Goal: Navigation & Orientation: Find specific page/section

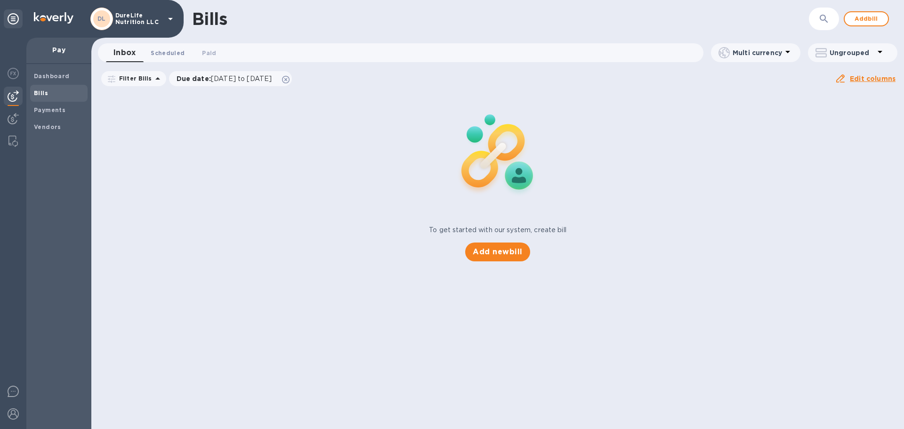
click at [164, 59] on button "Scheduled 0" at bounding box center [167, 52] width 49 height 19
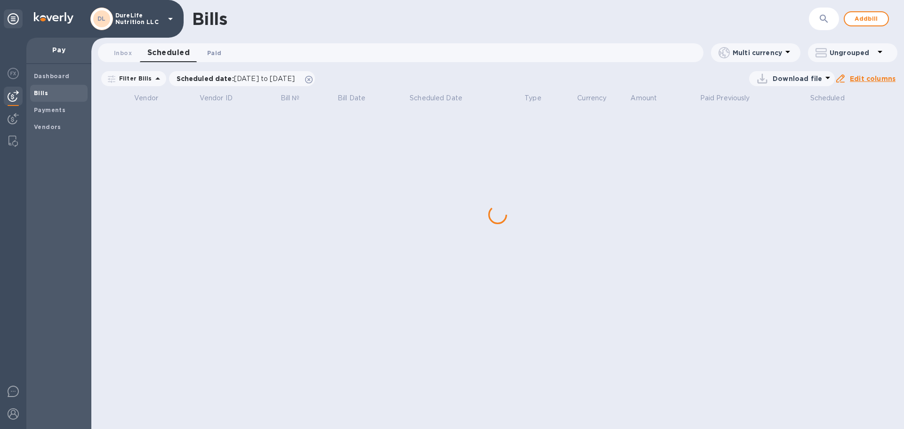
click at [199, 58] on button "Paid 0" at bounding box center [214, 52] width 34 height 19
click at [53, 111] on b "Payments" at bounding box center [50, 109] width 32 height 7
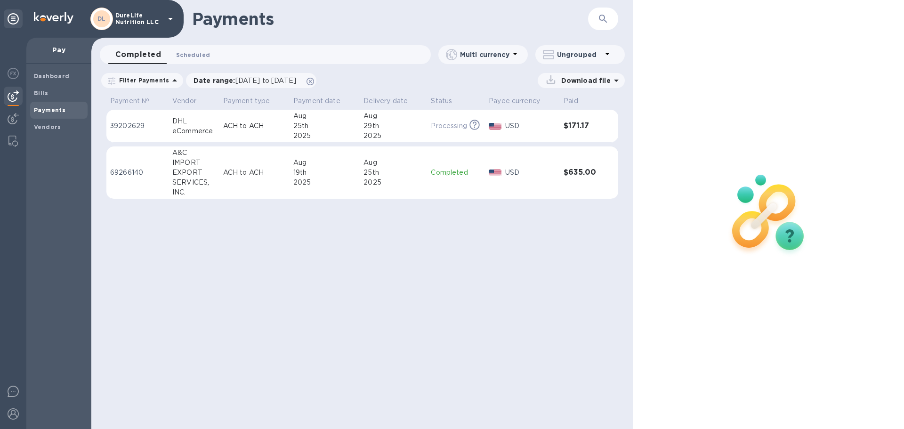
click at [200, 56] on span "Scheduled 0" at bounding box center [193, 55] width 34 height 10
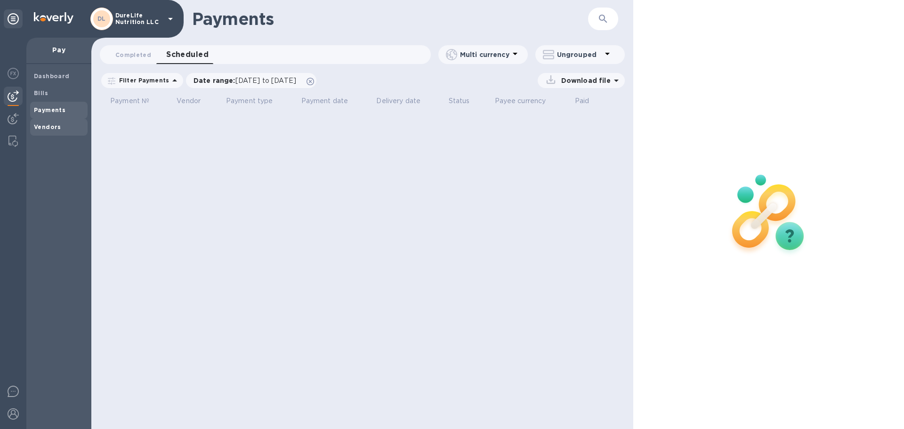
click at [43, 128] on b "Vendors" at bounding box center [47, 126] width 27 height 7
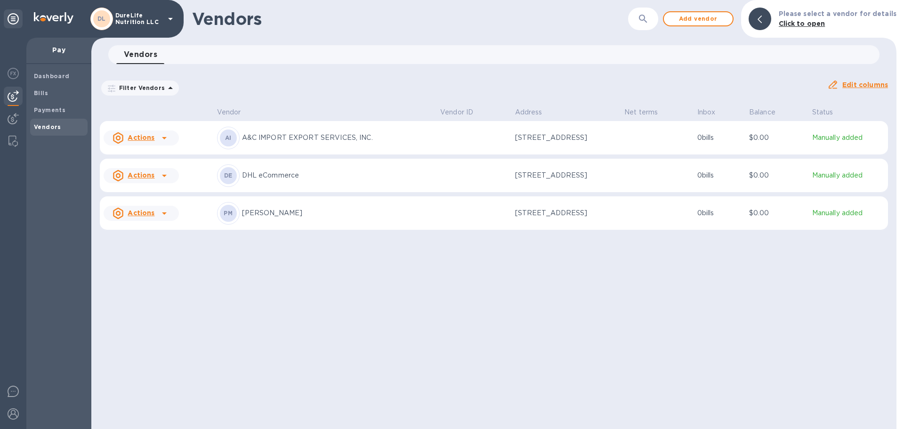
click at [436, 147] on td at bounding box center [473, 138] width 75 height 34
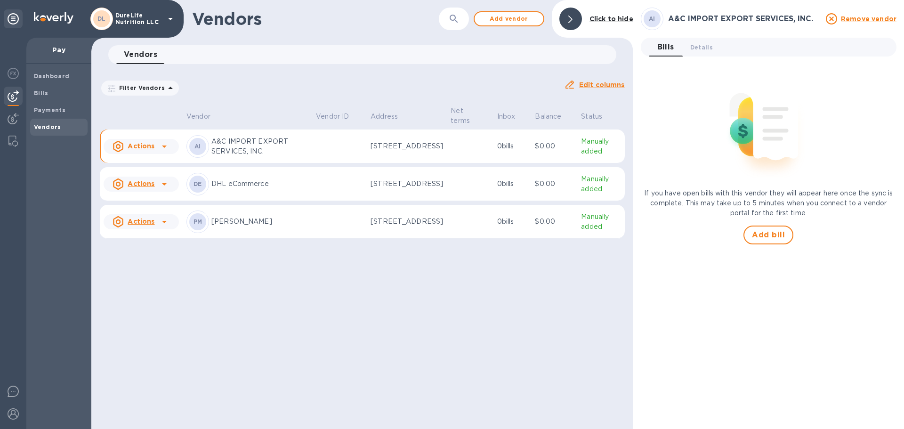
click at [285, 226] on p "[PERSON_NAME]" at bounding box center [259, 222] width 97 height 10
click at [707, 44] on span "Details 0" at bounding box center [701, 47] width 23 height 10
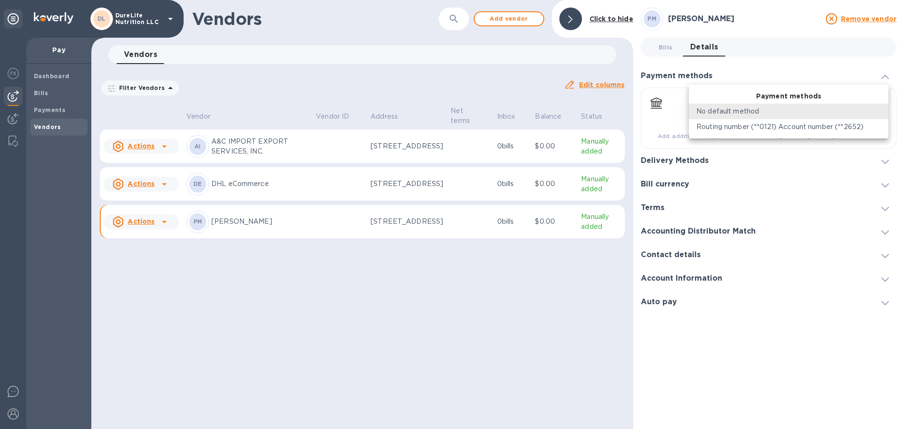
click at [884, 112] on body "DL DureLife Nutrition LLC Pay Dashboard Bills Payments Vendors Vendors ​ Add ve…" at bounding box center [452, 214] width 904 height 429
click at [873, 109] on div "No default method" at bounding box center [788, 111] width 185 height 10
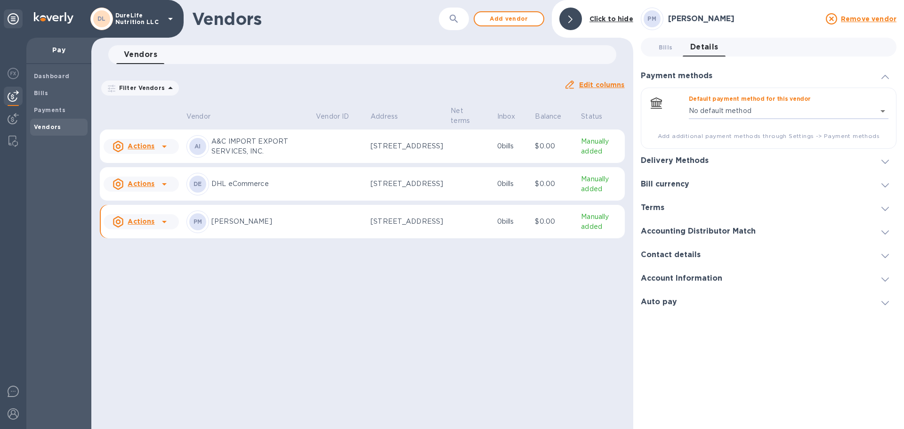
click at [885, 208] on icon at bounding box center [885, 209] width 8 height 4
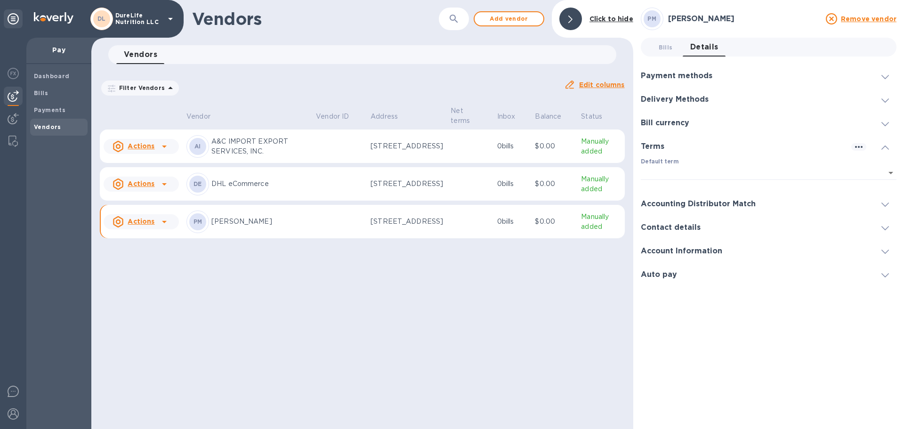
click at [887, 146] on icon at bounding box center [885, 147] width 8 height 4
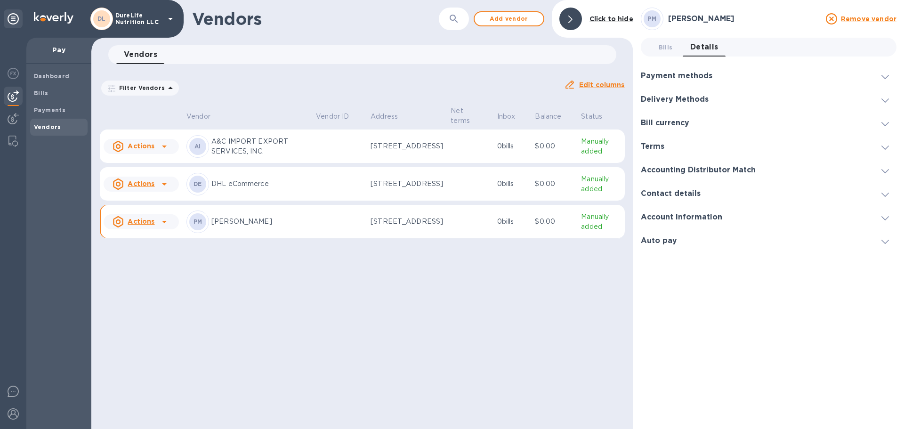
click at [340, 295] on div "Vendors ​ Add vendor Click to hide Vendors 0 Filter Vendors Auto pay: All Edit …" at bounding box center [362, 214] width 542 height 429
drag, startPoint x: 55, startPoint y: 111, endPoint x: 62, endPoint y: 113, distance: 7.6
click at [55, 111] on b "Payments" at bounding box center [50, 109] width 32 height 7
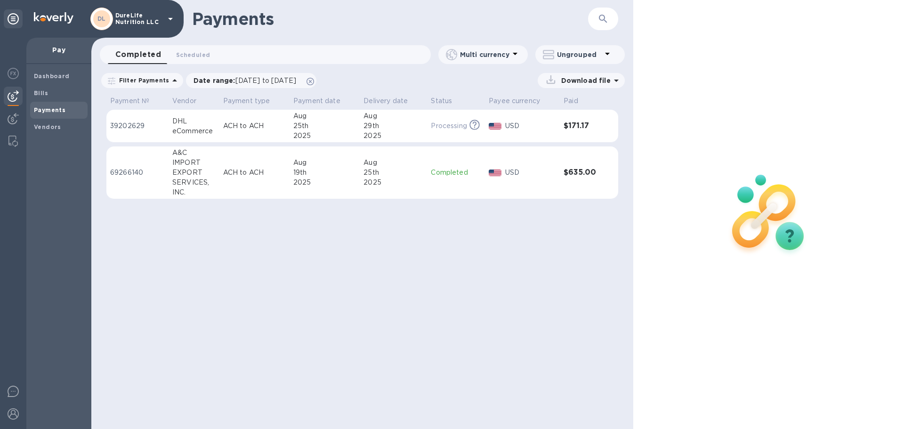
click at [486, 21] on h1 "Payments" at bounding box center [362, 19] width 341 height 20
click at [186, 50] on span "Scheduled 0" at bounding box center [193, 55] width 34 height 10
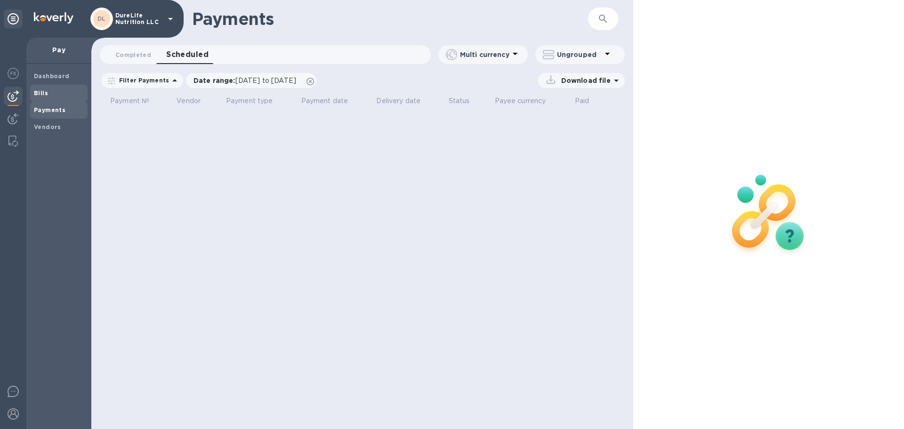
click at [59, 92] on span "Bills" at bounding box center [59, 93] width 50 height 9
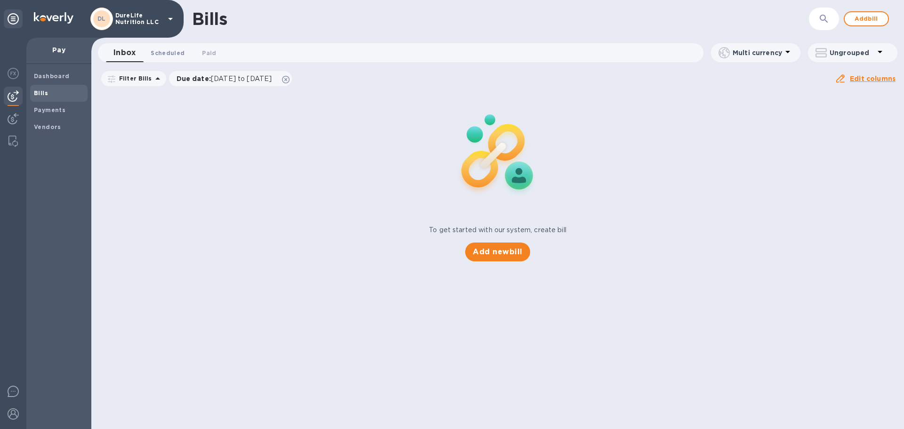
click at [166, 50] on span "Scheduled 0" at bounding box center [168, 53] width 34 height 10
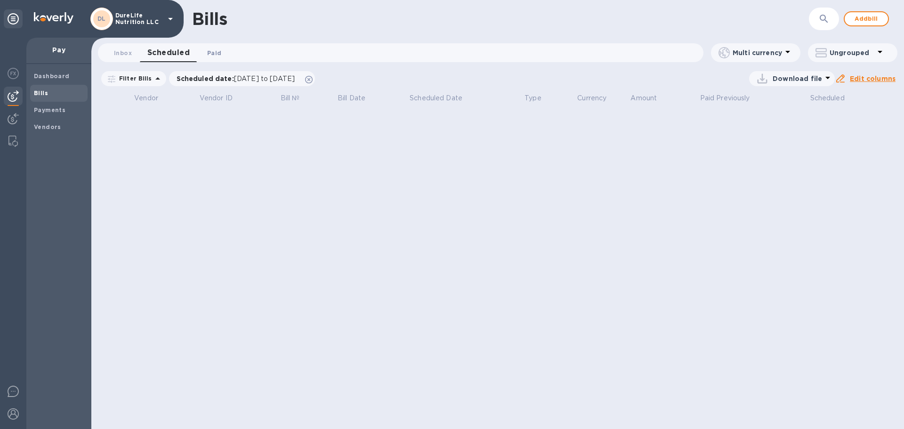
click at [213, 57] on span "Paid 0" at bounding box center [214, 53] width 14 height 10
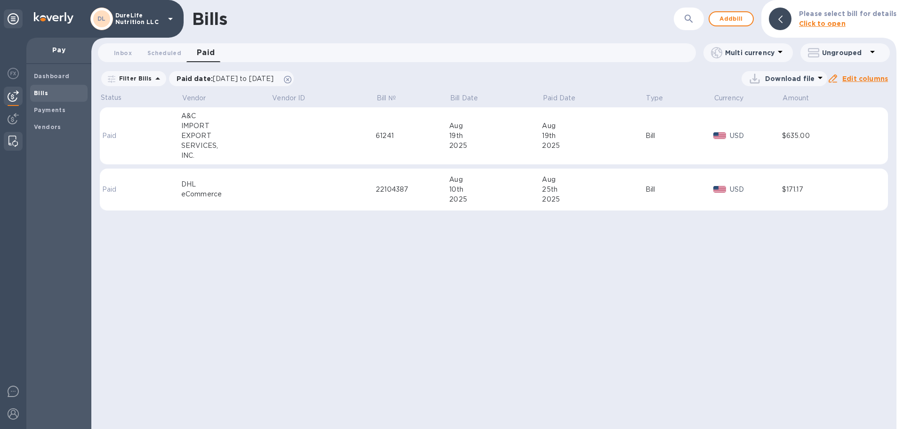
click at [10, 144] on img at bounding box center [12, 141] width 9 height 11
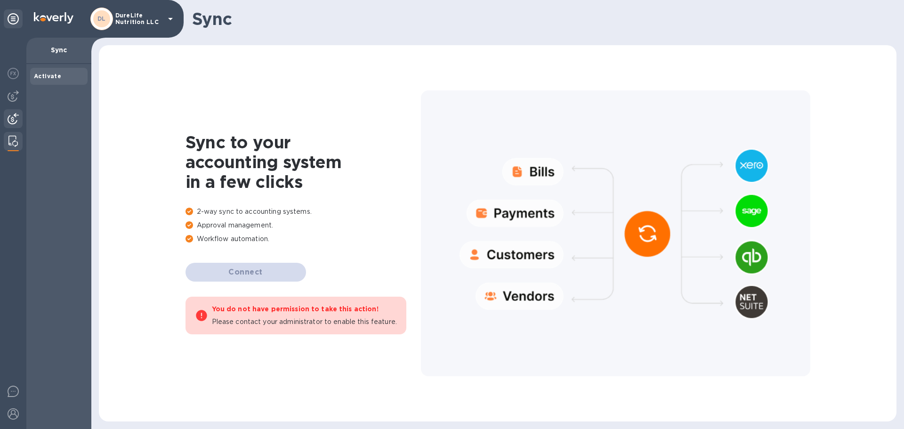
click at [10, 121] on img at bounding box center [13, 118] width 11 height 11
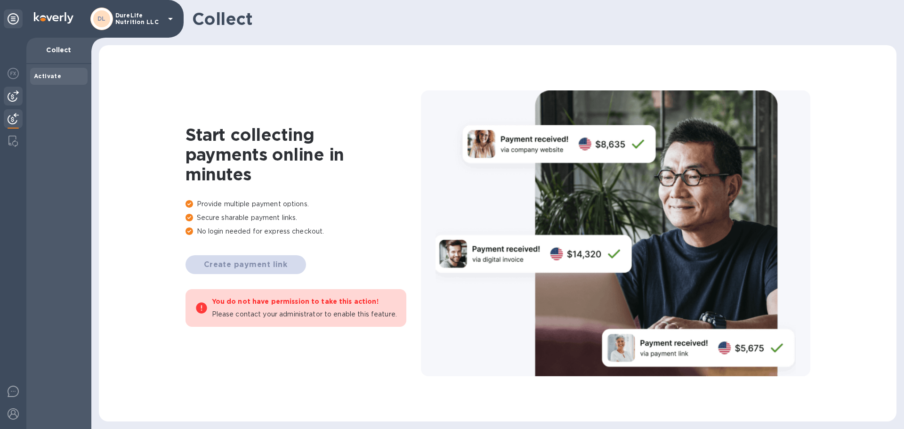
click at [10, 92] on img at bounding box center [13, 95] width 11 height 11
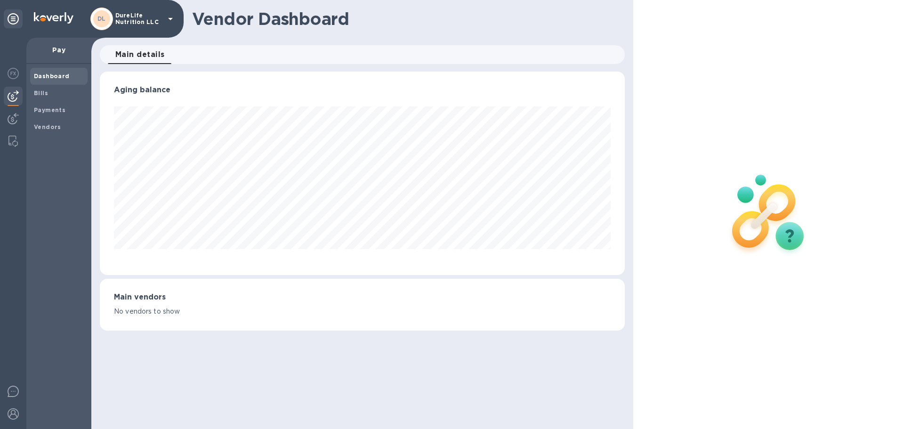
scroll to position [203, 524]
click at [13, 69] on img at bounding box center [13, 73] width 11 height 11
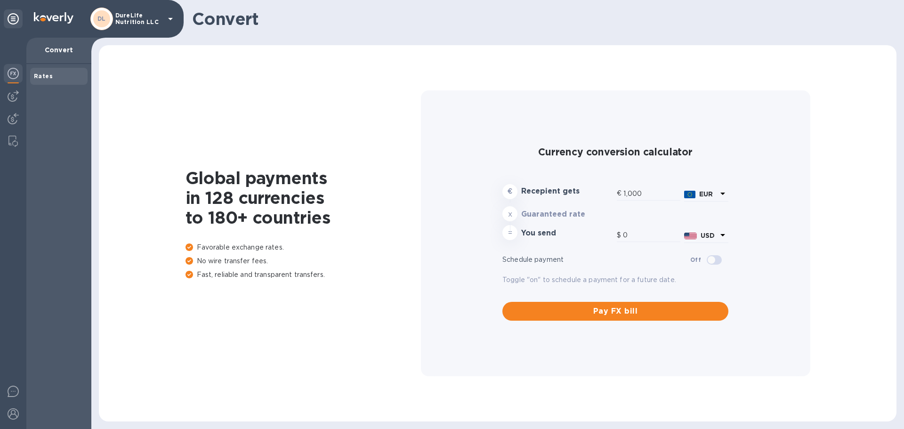
type input "1,172.65"
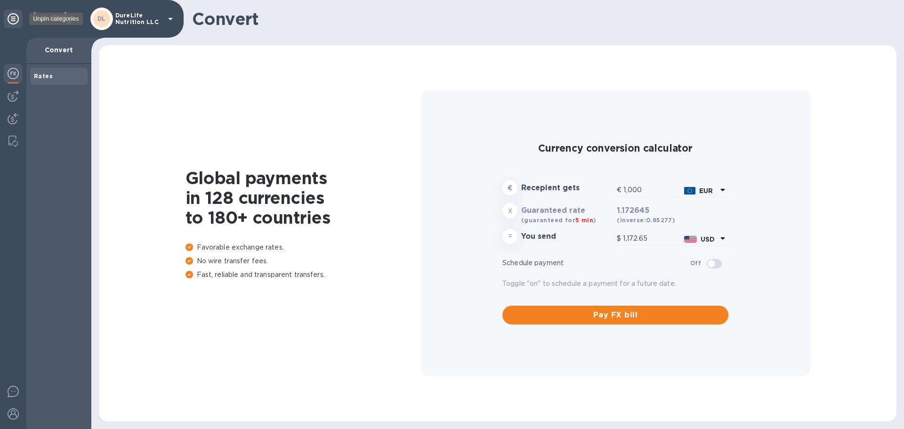
click at [20, 18] on div at bounding box center [13, 18] width 19 height 19
click at [12, 16] on icon at bounding box center [13, 18] width 11 height 11
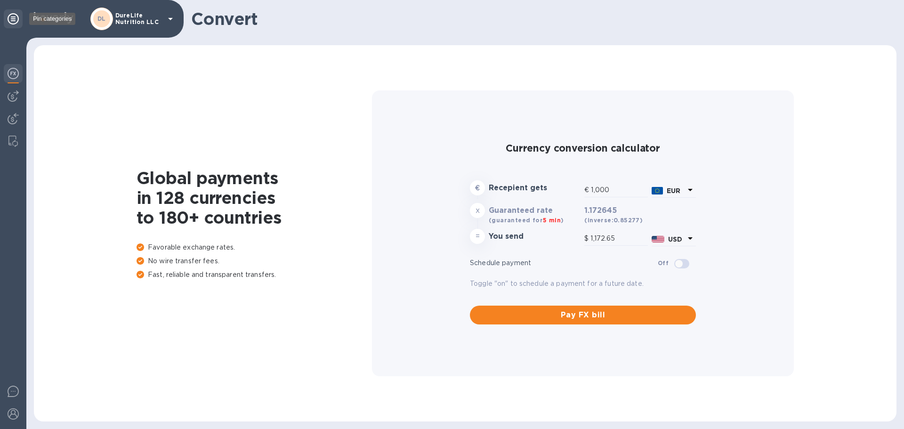
click at [14, 23] on icon at bounding box center [13, 18] width 11 height 11
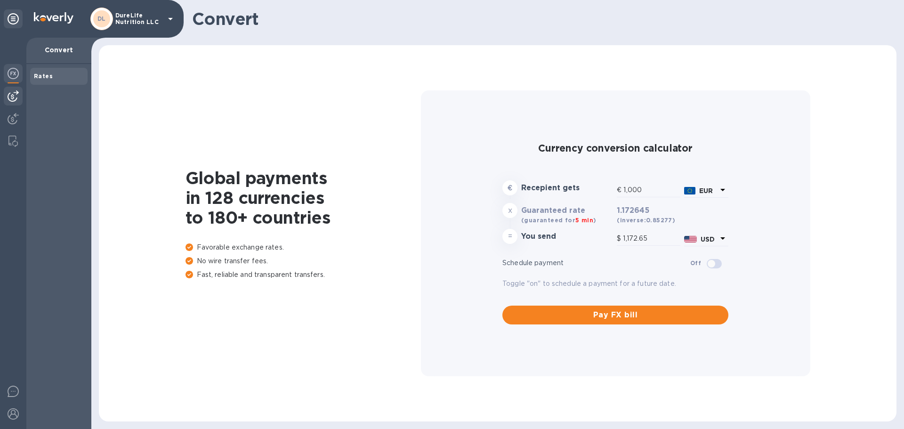
click at [7, 97] on div at bounding box center [13, 96] width 19 height 19
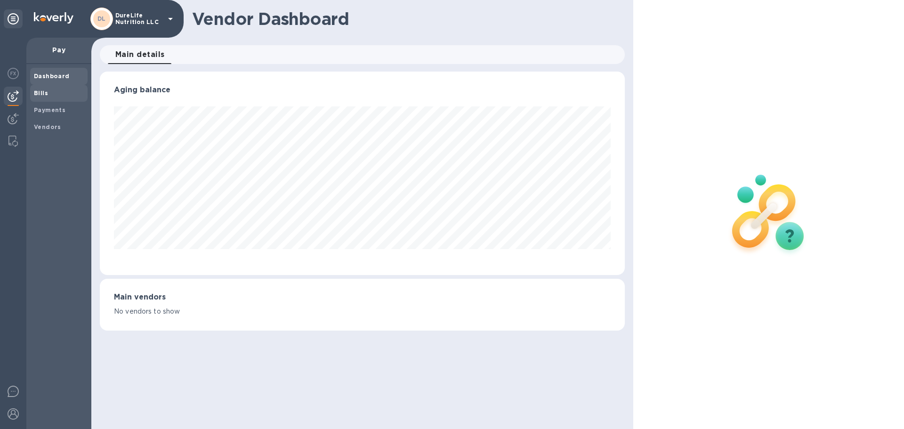
scroll to position [203, 524]
click at [68, 95] on span "Bills" at bounding box center [59, 93] width 50 height 9
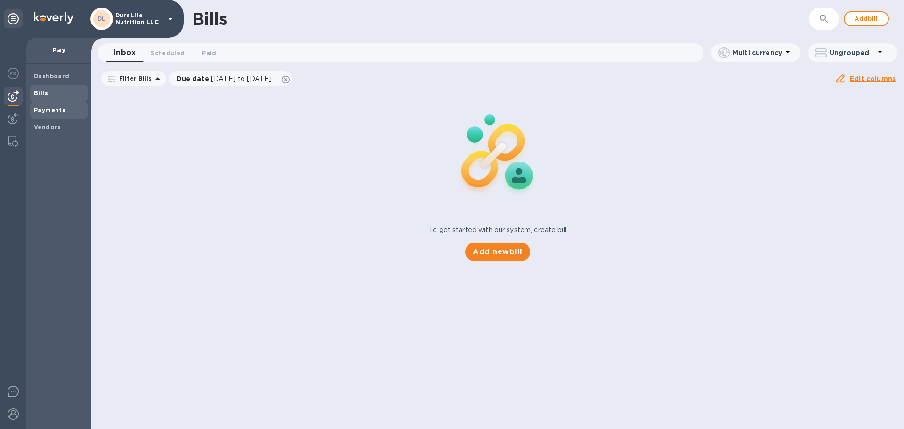
click at [56, 107] on b "Payments" at bounding box center [50, 109] width 32 height 7
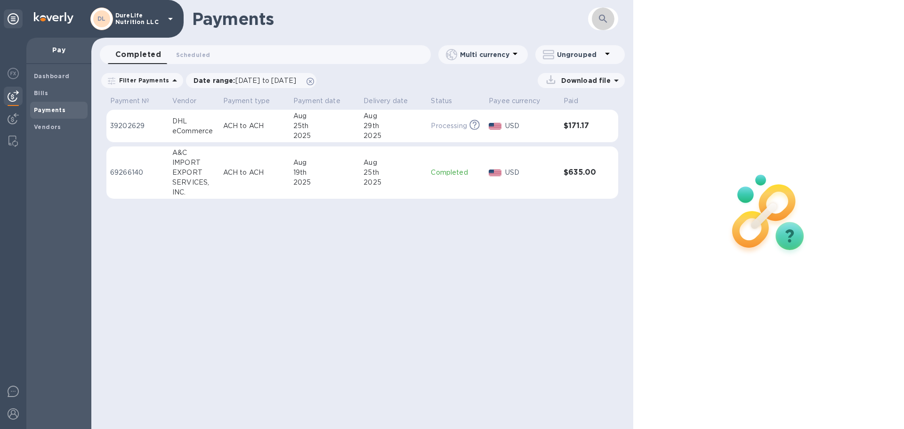
drag, startPoint x: 602, startPoint y: 18, endPoint x: 612, endPoint y: 29, distance: 14.6
click at [601, 20] on icon "button" at bounding box center [602, 18] width 11 height 11
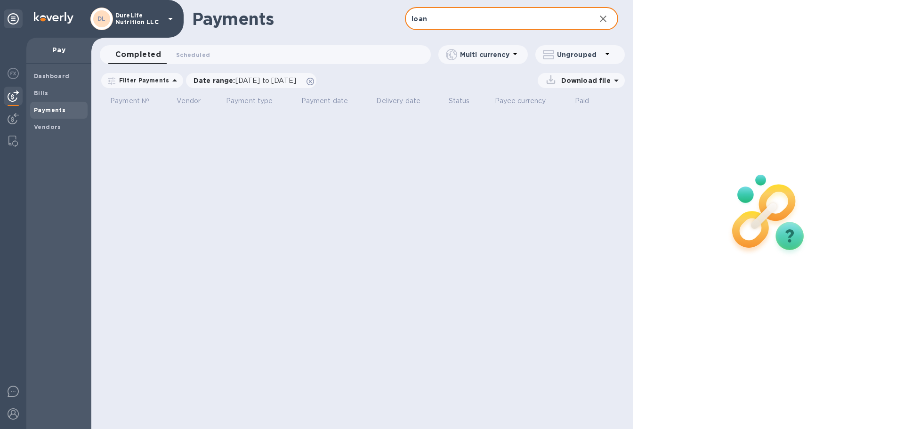
type input "loan"
drag, startPoint x: 601, startPoint y: 22, endPoint x: 597, endPoint y: 24, distance: 4.9
click at [597, 24] on icon "button" at bounding box center [602, 18] width 11 height 11
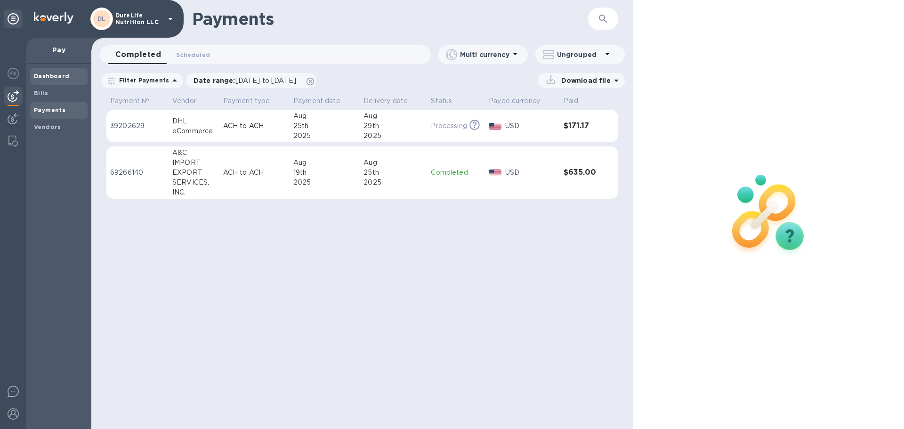
click at [52, 79] on b "Dashboard" at bounding box center [52, 76] width 36 height 7
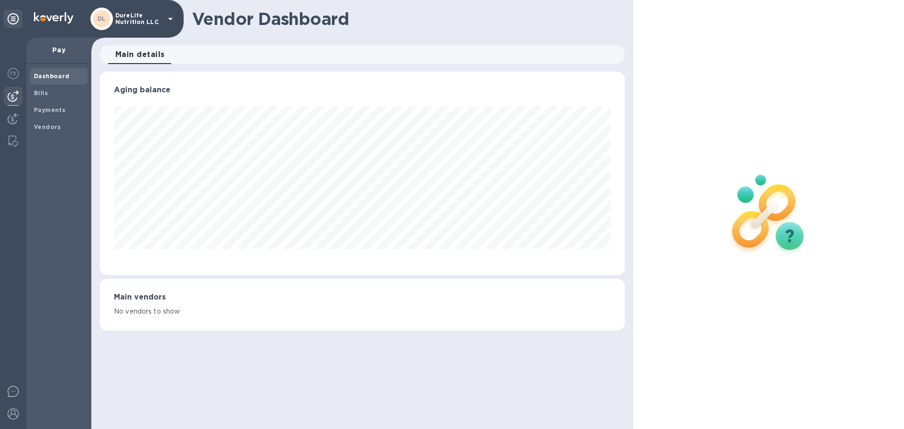
scroll to position [203, 524]
click at [17, 73] on img at bounding box center [13, 73] width 11 height 11
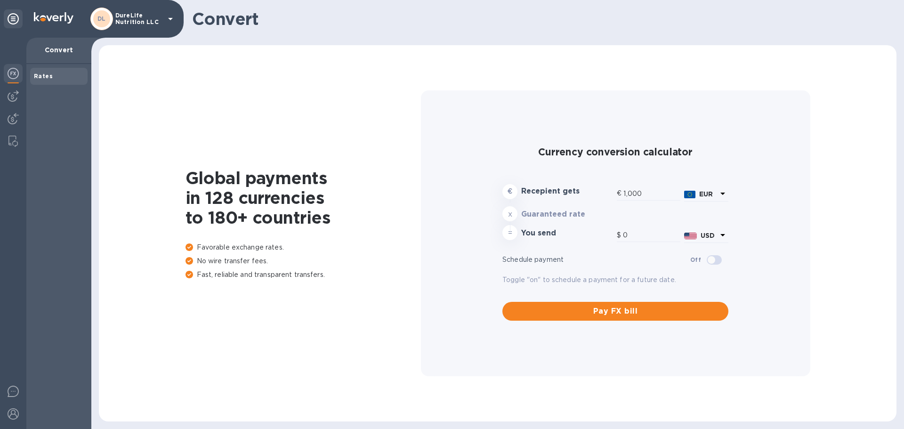
type input "1,172.65"
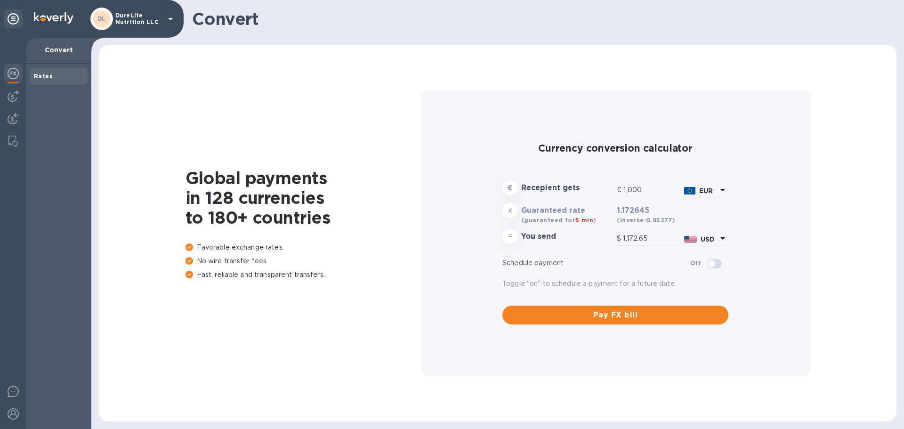
click at [162, 18] on p "DureLife Nutrition LLC" at bounding box center [138, 18] width 47 height 13
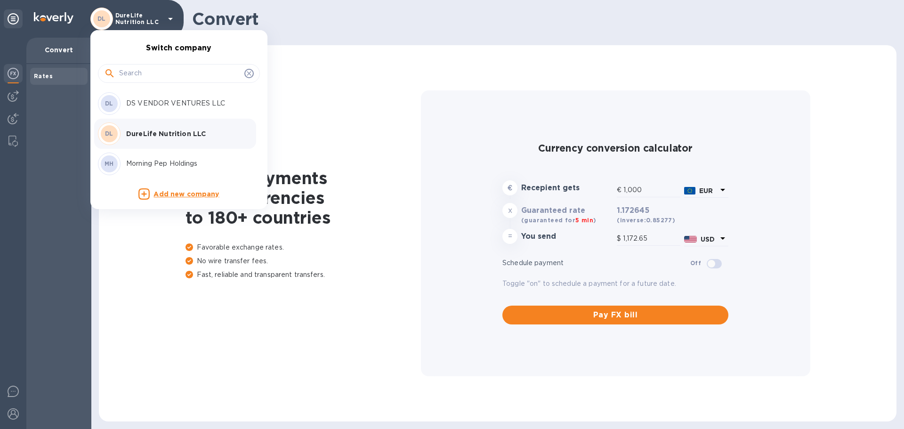
click at [12, 91] on div at bounding box center [452, 214] width 904 height 429
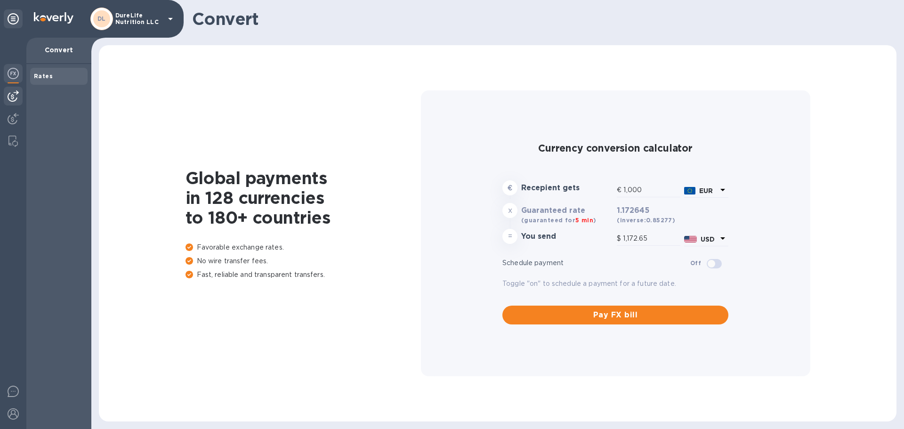
click at [14, 97] on img at bounding box center [13, 95] width 11 height 11
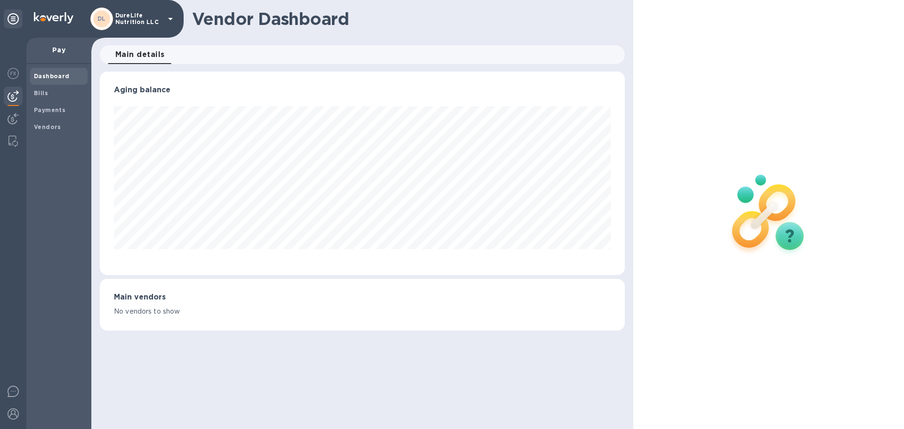
scroll to position [203, 524]
click at [44, 113] on span "Payments" at bounding box center [50, 109] width 32 height 9
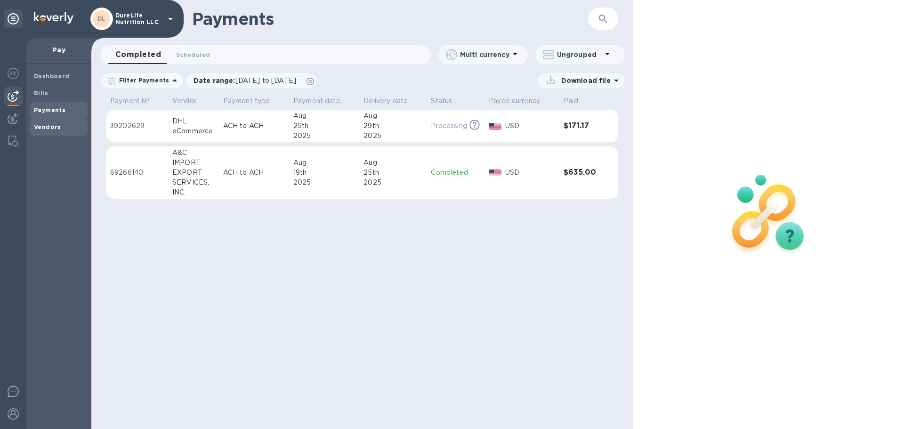
click at [53, 129] on b "Vendors" at bounding box center [47, 126] width 27 height 7
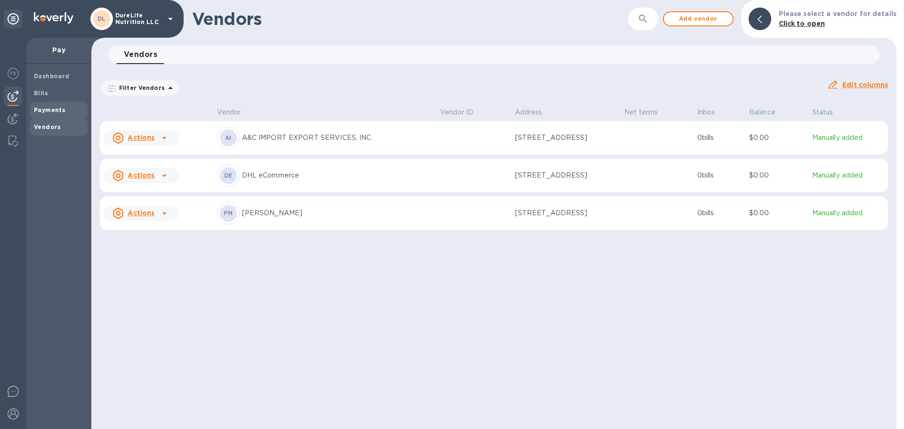
click at [59, 105] on div "Payments" at bounding box center [58, 110] width 57 height 17
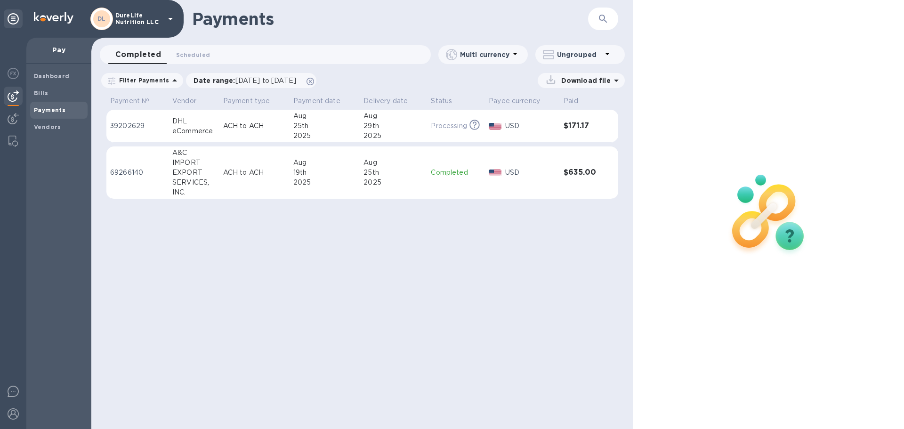
click at [52, 15] on img at bounding box center [54, 17] width 40 height 11
click at [52, 122] on span "Vendors" at bounding box center [47, 126] width 27 height 9
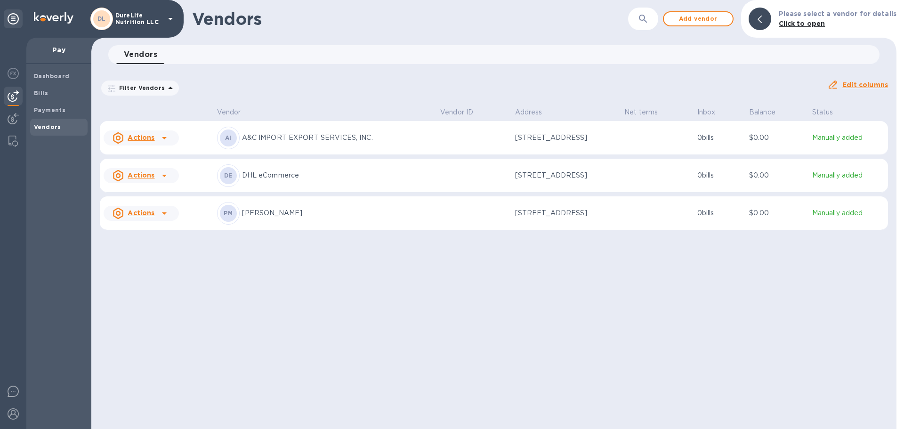
click at [443, 225] on td at bounding box center [473, 213] width 75 height 34
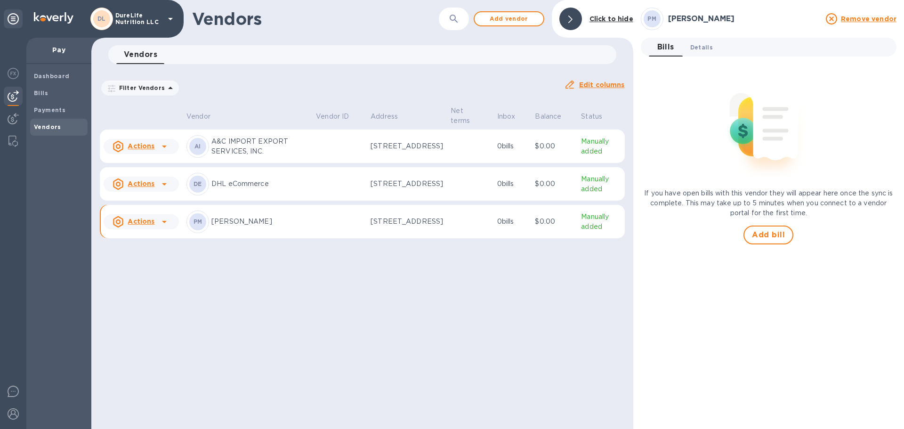
click at [698, 50] on span "Details 0" at bounding box center [701, 47] width 23 height 10
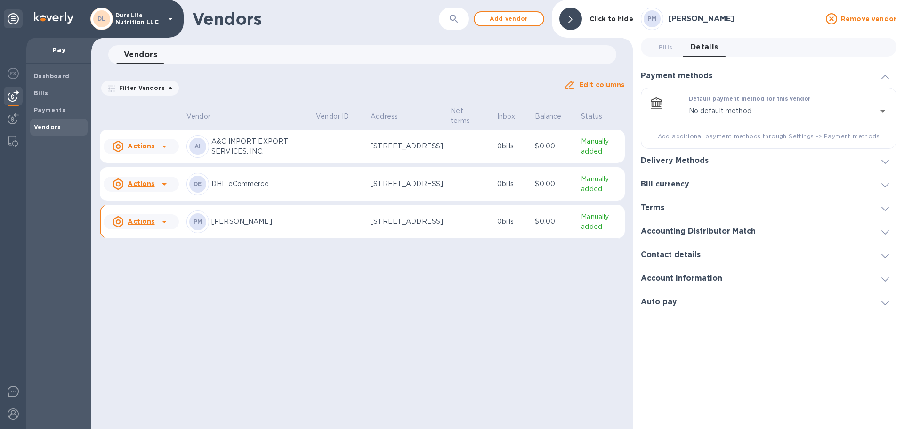
click at [888, 75] on icon at bounding box center [885, 77] width 8 height 4
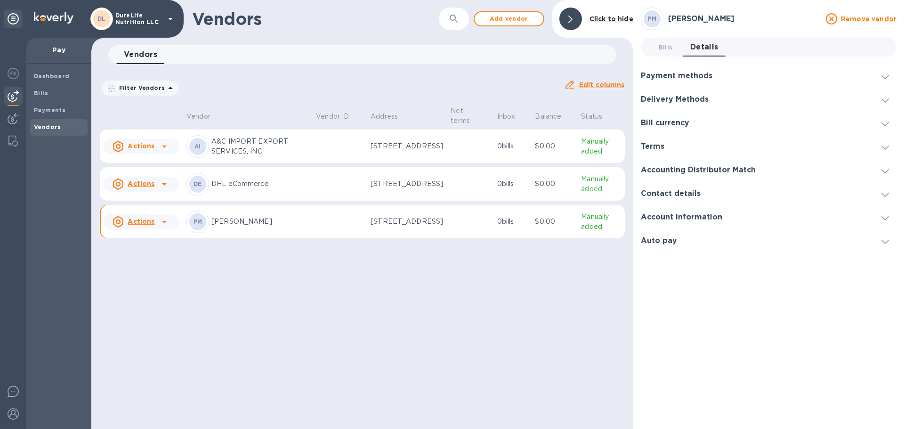
drag, startPoint x: 297, startPoint y: 229, endPoint x: 167, endPoint y: 230, distance: 130.4
click at [167, 227] on icon at bounding box center [164, 221] width 11 height 11
click at [293, 223] on div at bounding box center [452, 214] width 904 height 429
click at [304, 220] on td "PM [PERSON_NAME]" at bounding box center [247, 222] width 129 height 34
click at [577, 21] on div at bounding box center [570, 19] width 23 height 23
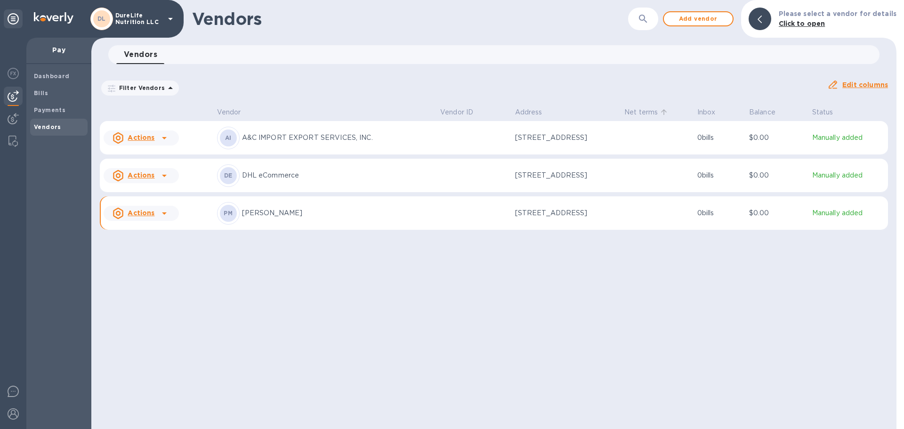
click at [648, 113] on p "Net terms" at bounding box center [640, 112] width 33 height 10
click at [57, 105] on span "Payments" at bounding box center [50, 109] width 32 height 9
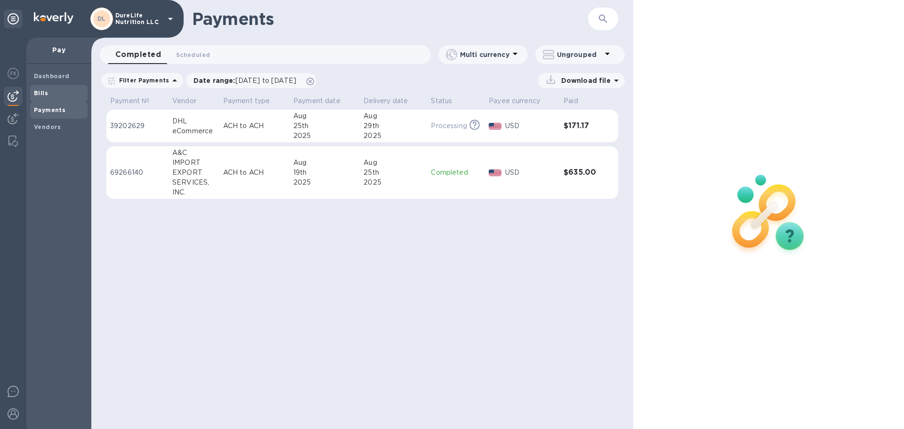
click at [63, 95] on span "Bills" at bounding box center [59, 93] width 50 height 9
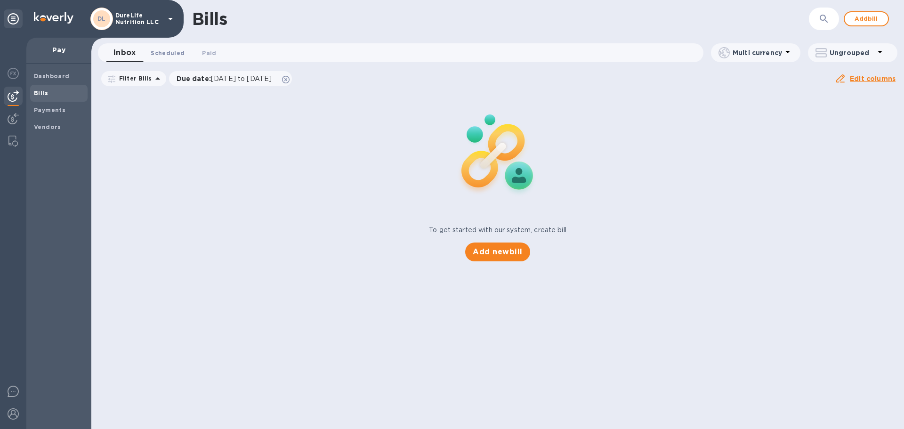
click at [153, 50] on span "Scheduled 0" at bounding box center [168, 53] width 34 height 10
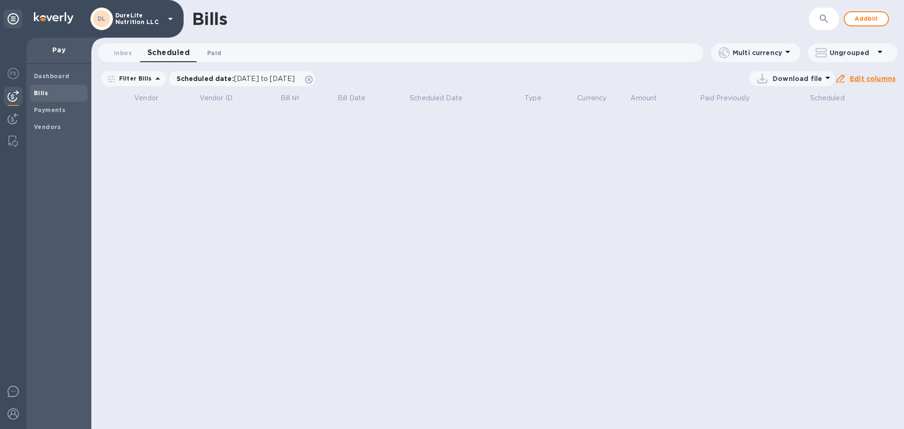
click at [222, 54] on span "Paid 0" at bounding box center [214, 53] width 19 height 10
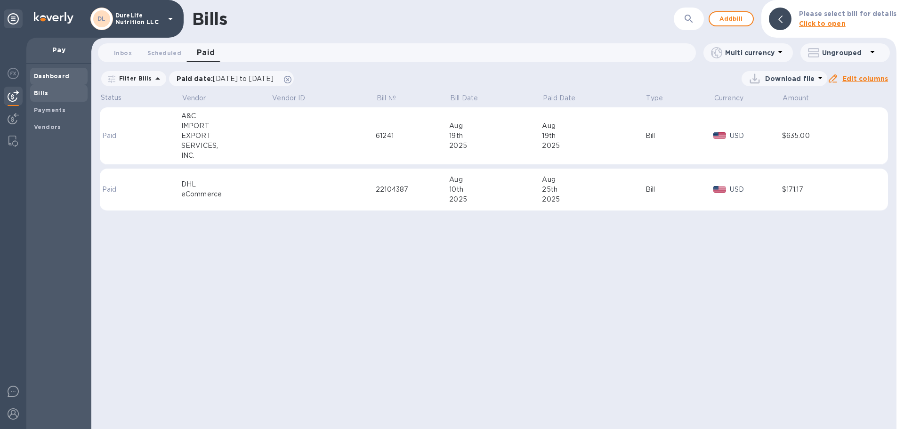
click at [65, 76] on b "Dashboard" at bounding box center [52, 76] width 36 height 7
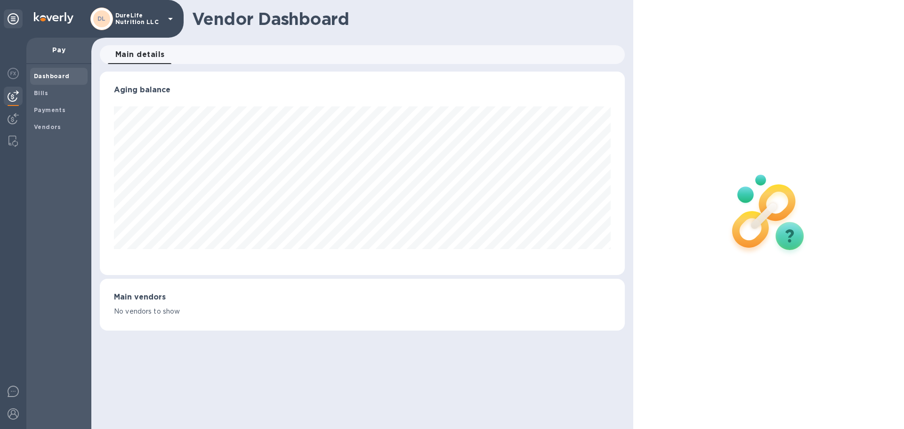
scroll to position [203, 524]
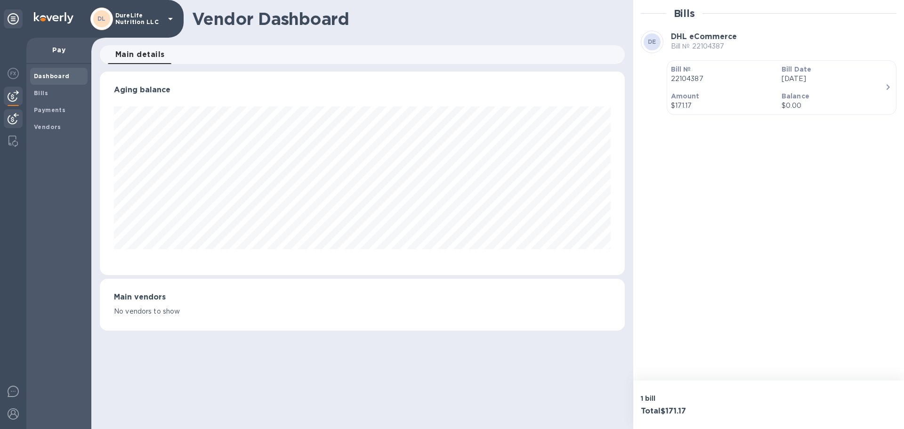
click at [17, 118] on img at bounding box center [13, 118] width 11 height 11
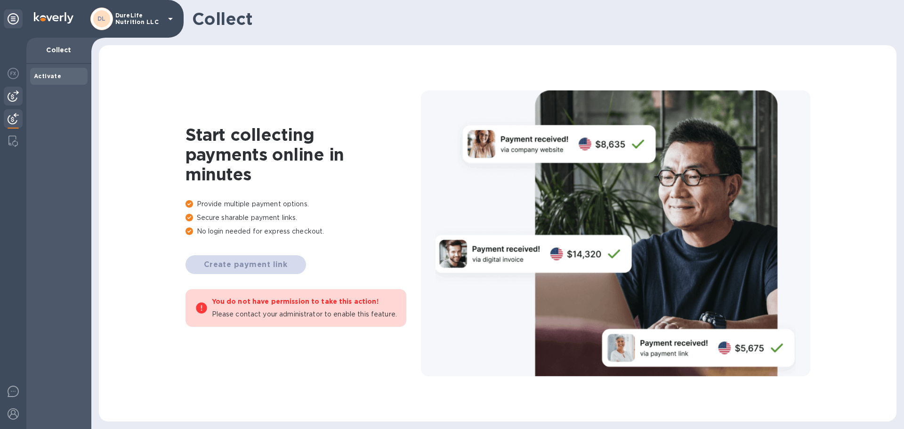
click at [14, 96] on img at bounding box center [13, 95] width 11 height 11
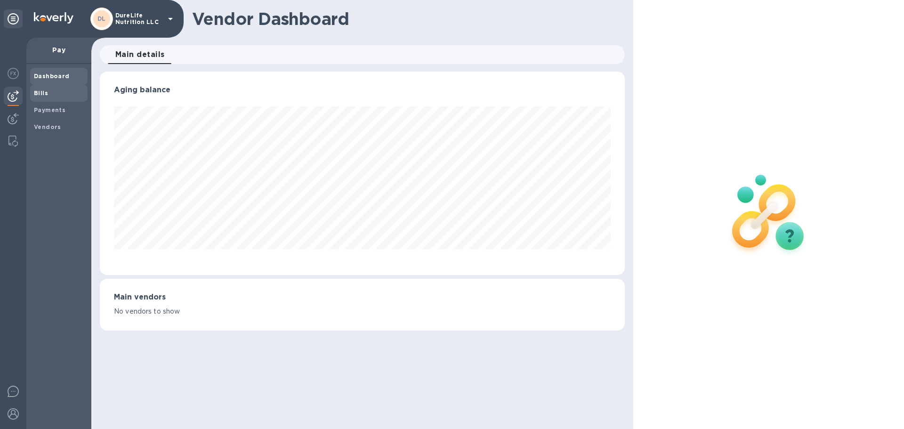
scroll to position [203, 524]
click at [7, 19] on div at bounding box center [13, 18] width 19 height 19
click at [11, 17] on icon at bounding box center [13, 18] width 11 height 11
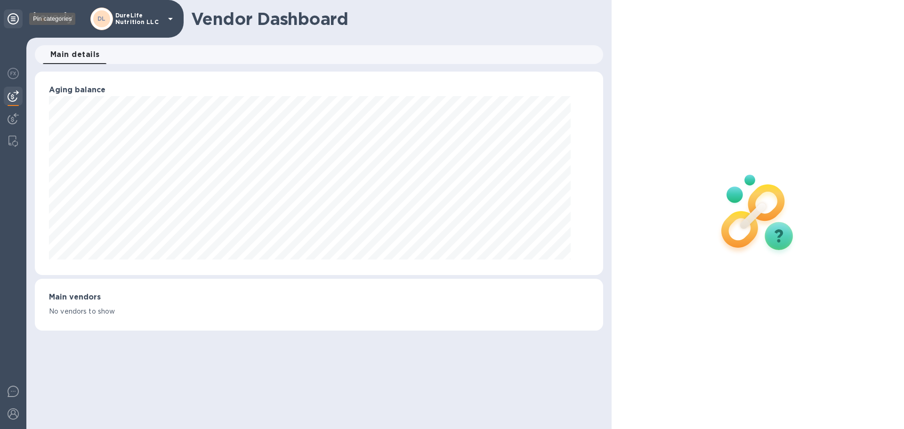
scroll to position [470613, 470248]
click at [11, 17] on icon at bounding box center [13, 18] width 11 height 11
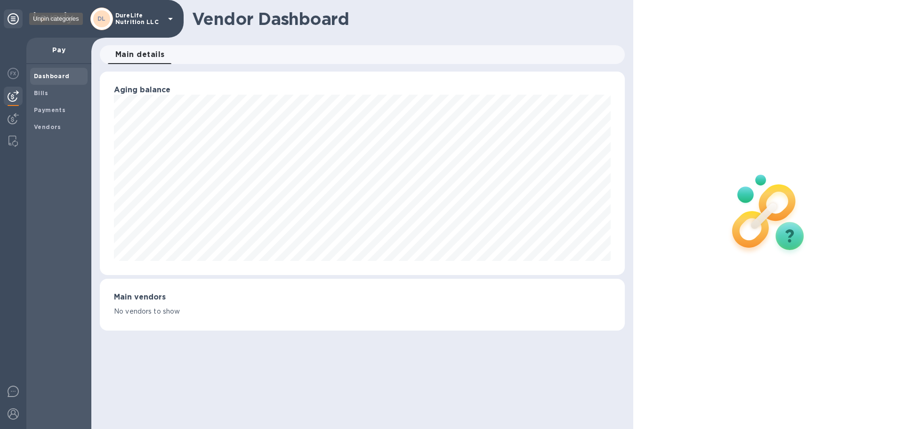
scroll to position [203, 524]
click at [56, 19] on img at bounding box center [54, 17] width 40 height 11
click at [71, 71] on div "Dashboard" at bounding box center [58, 76] width 57 height 17
click at [71, 72] on span "Dashboard" at bounding box center [59, 76] width 50 height 9
click at [72, 71] on div "Dashboard" at bounding box center [58, 76] width 57 height 17
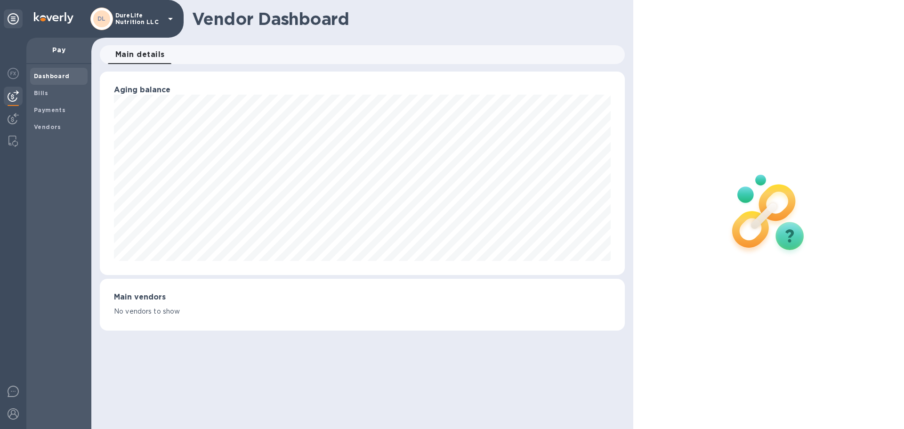
click at [72, 71] on div "Dashboard" at bounding box center [58, 76] width 57 height 17
click at [53, 90] on span "Bills" at bounding box center [59, 93] width 50 height 9
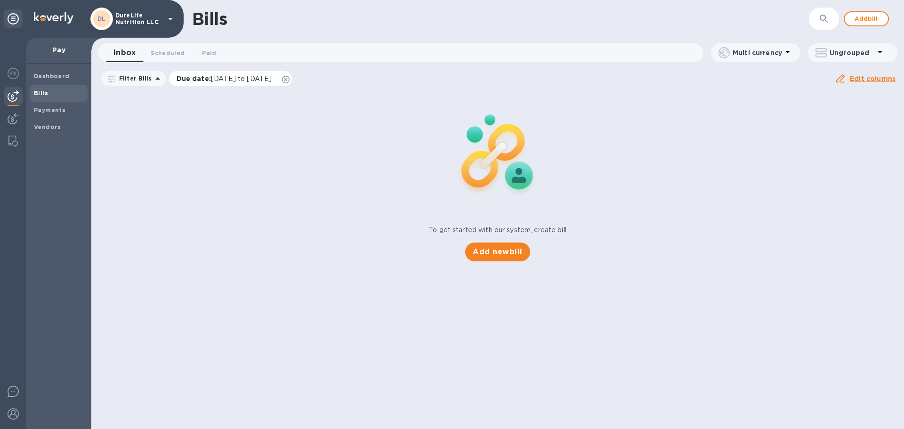
click at [290, 79] on icon at bounding box center [286, 80] width 8 height 8
click at [171, 55] on span "Scheduled 0" at bounding box center [168, 53] width 34 height 10
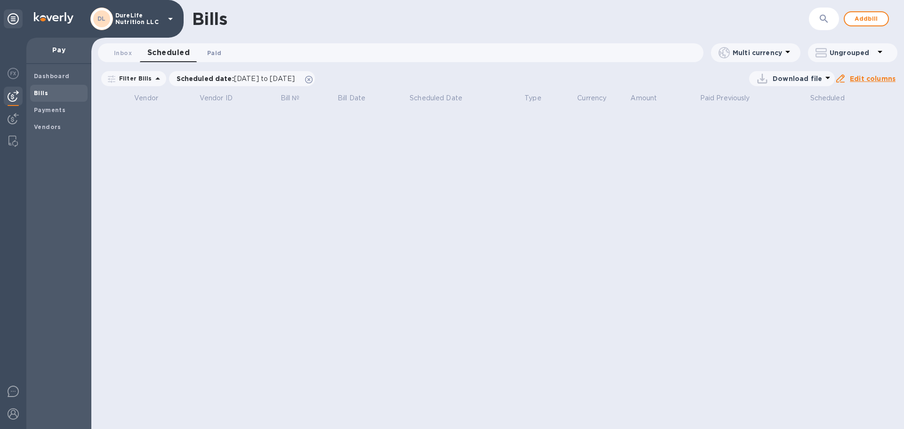
click at [205, 52] on span "Paid 0" at bounding box center [214, 53] width 19 height 10
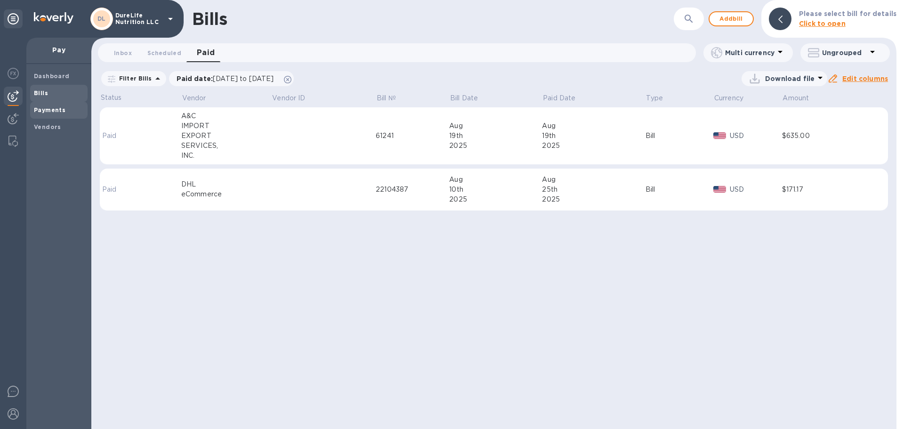
click at [53, 110] on b "Payments" at bounding box center [50, 109] width 32 height 7
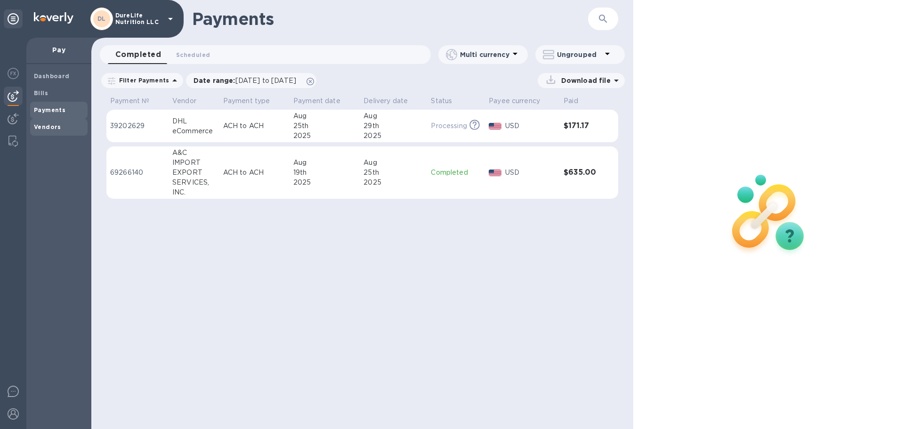
click at [46, 127] on b "Vendors" at bounding box center [47, 126] width 27 height 7
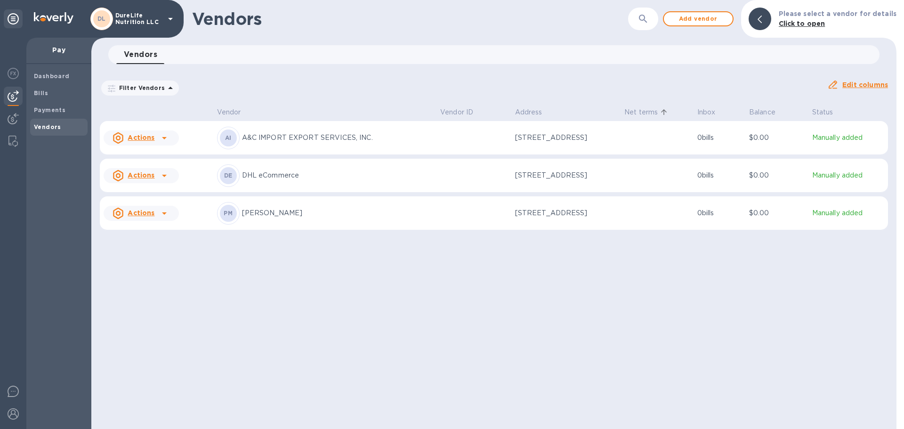
click at [169, 89] on icon at bounding box center [170, 87] width 11 height 11
click at [105, 90] on div "Filter Vendors Filters" at bounding box center [140, 88] width 78 height 15
click at [112, 87] on icon at bounding box center [112, 89] width 8 height 8
click at [184, 111] on h3 "Filters" at bounding box center [180, 109] width 158 height 9
click at [56, 94] on span "Bills" at bounding box center [59, 93] width 50 height 9
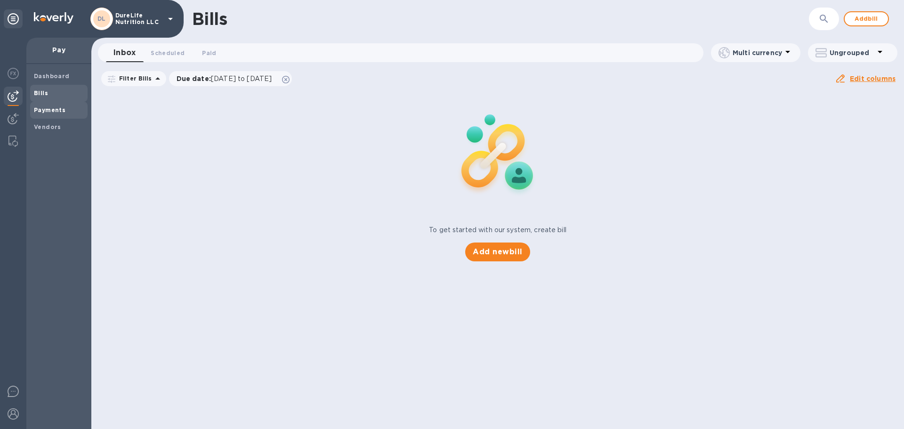
click at [58, 107] on b "Payments" at bounding box center [50, 109] width 32 height 7
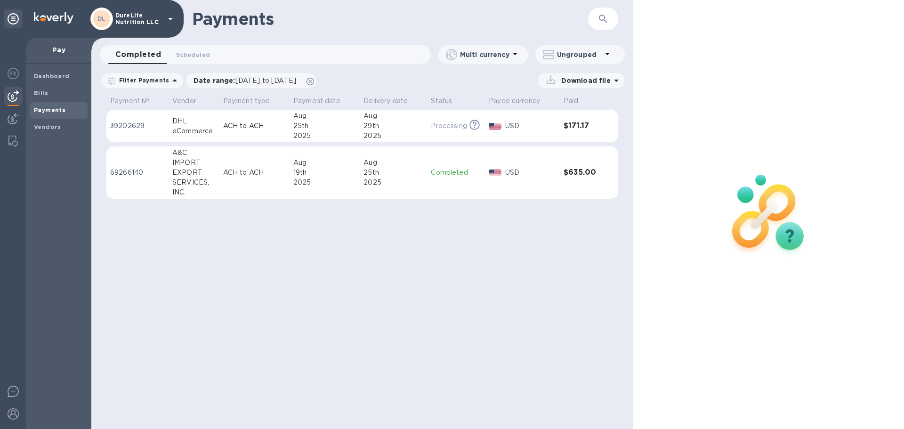
click at [113, 81] on icon at bounding box center [112, 81] width 8 height 8
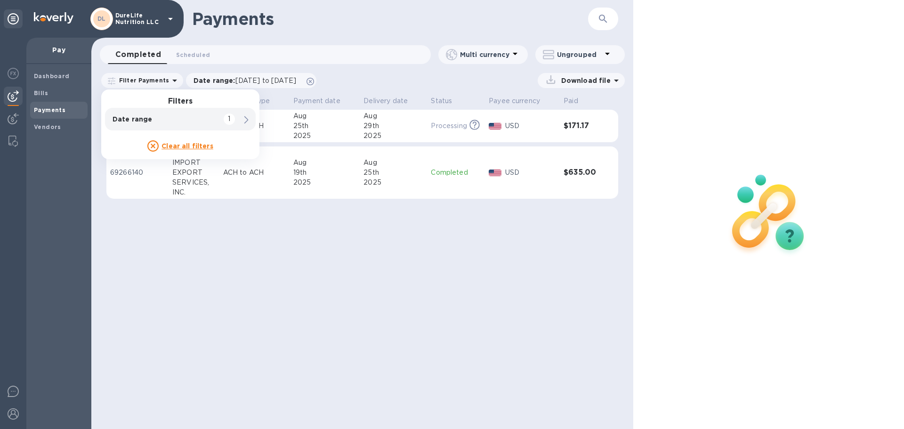
click at [249, 123] on span at bounding box center [246, 119] width 8 height 9
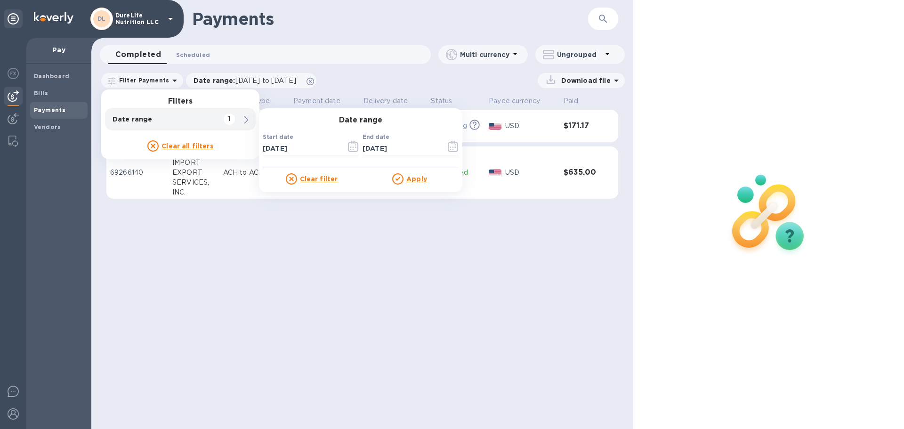
click at [197, 56] on span "Scheduled 0" at bounding box center [193, 55] width 34 height 10
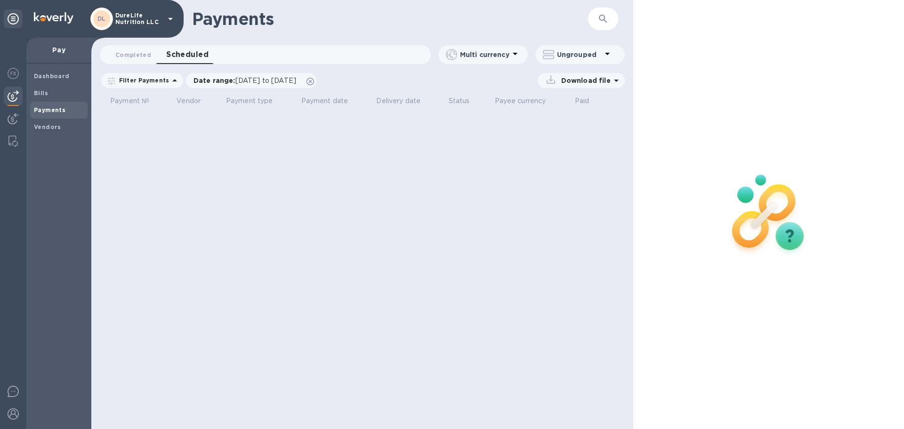
click at [616, 83] on icon at bounding box center [616, 80] width 11 height 11
click at [611, 55] on icon at bounding box center [607, 53] width 11 height 11
click at [567, 84] on li "Group payments by vendors" at bounding box center [596, 79] width 122 height 30
click at [57, 75] on b "Dashboard" at bounding box center [52, 76] width 36 height 7
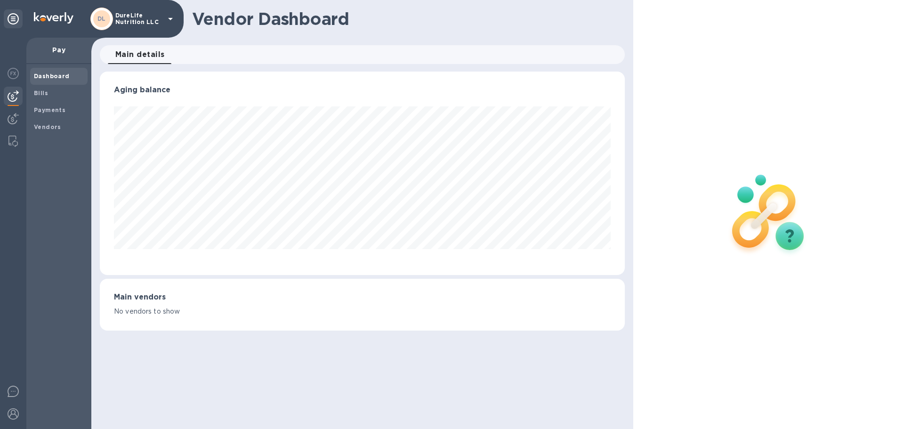
scroll to position [203, 524]
